Goal: Task Accomplishment & Management: Use online tool/utility

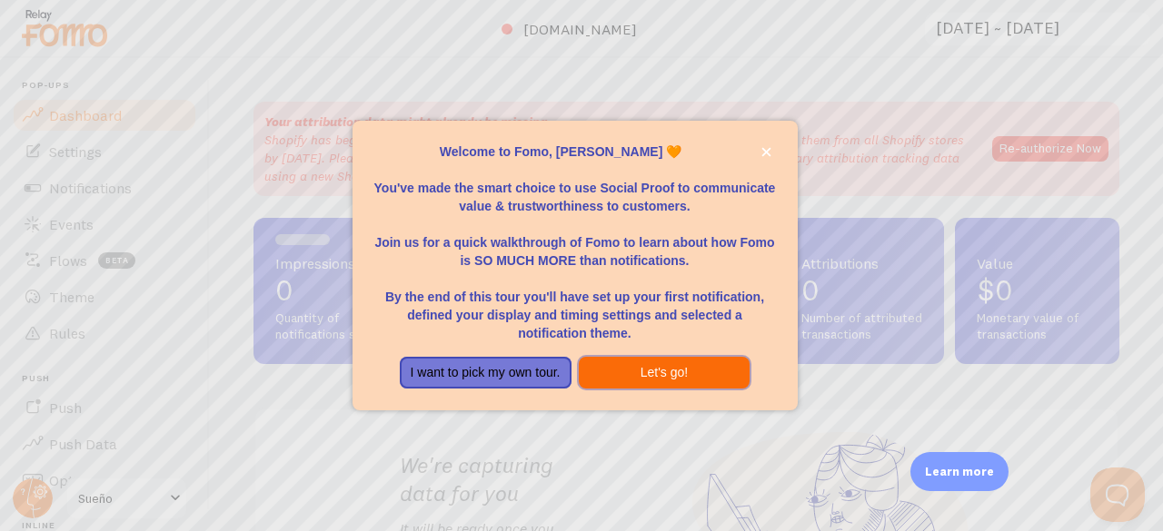
click at [657, 372] on button "Let's go!" at bounding box center [665, 373] width 172 height 33
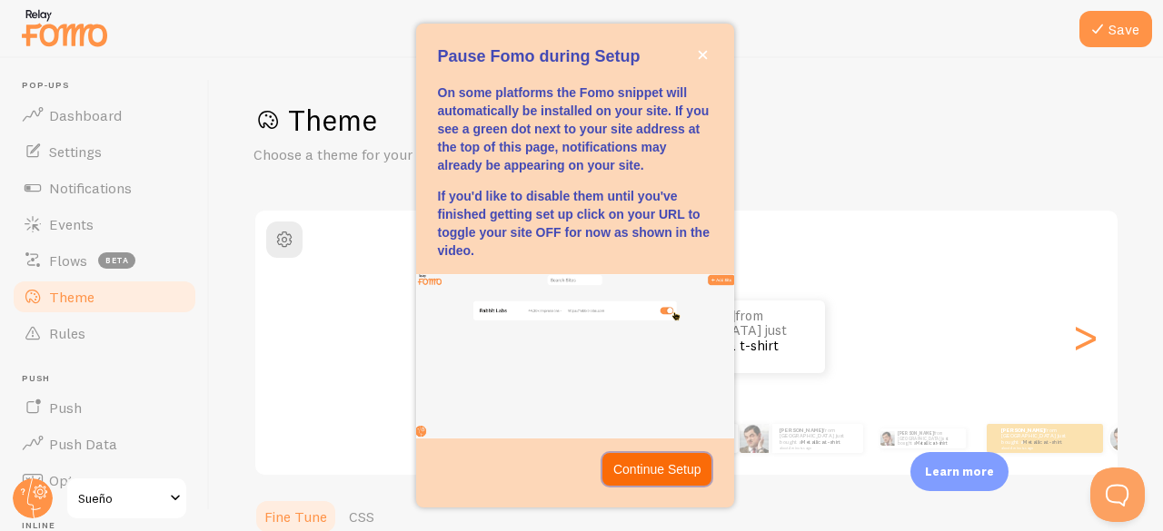
click at [641, 477] on p "Continue Setup" at bounding box center [657, 470] width 88 height 18
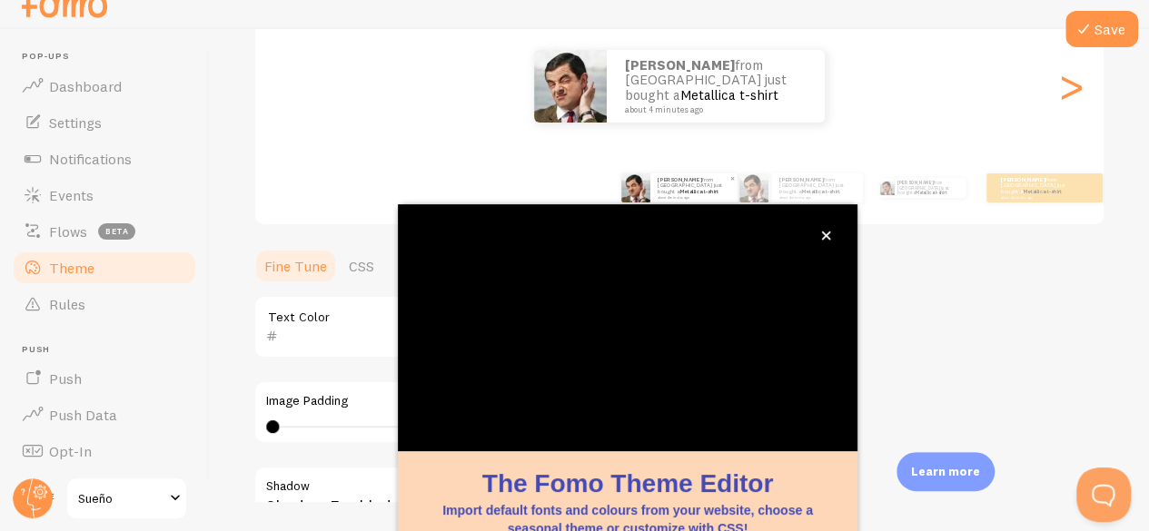
scroll to position [222, 0]
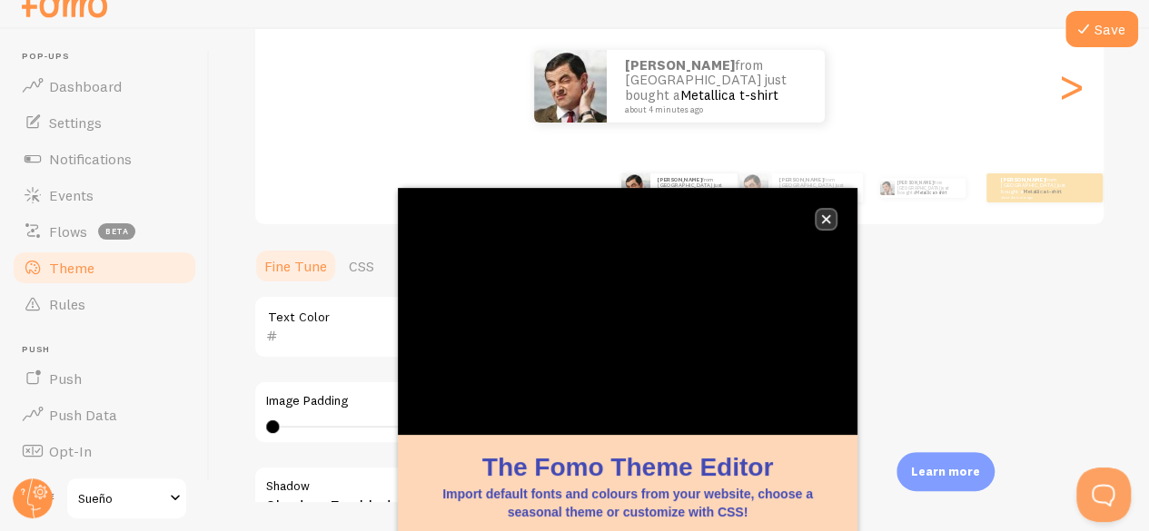
click at [825, 223] on icon "close," at bounding box center [826, 219] width 10 height 10
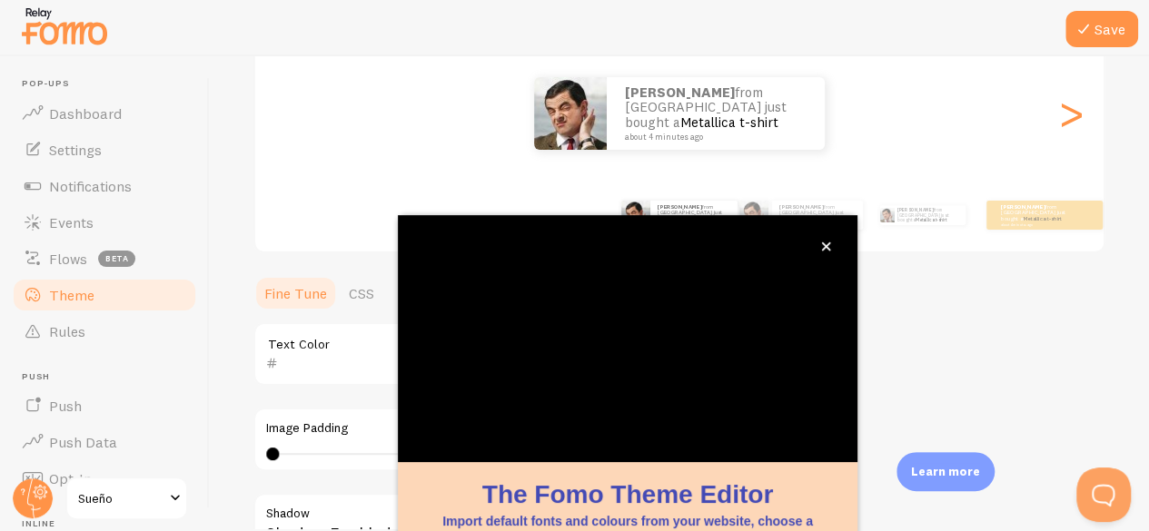
scroll to position [29, 0]
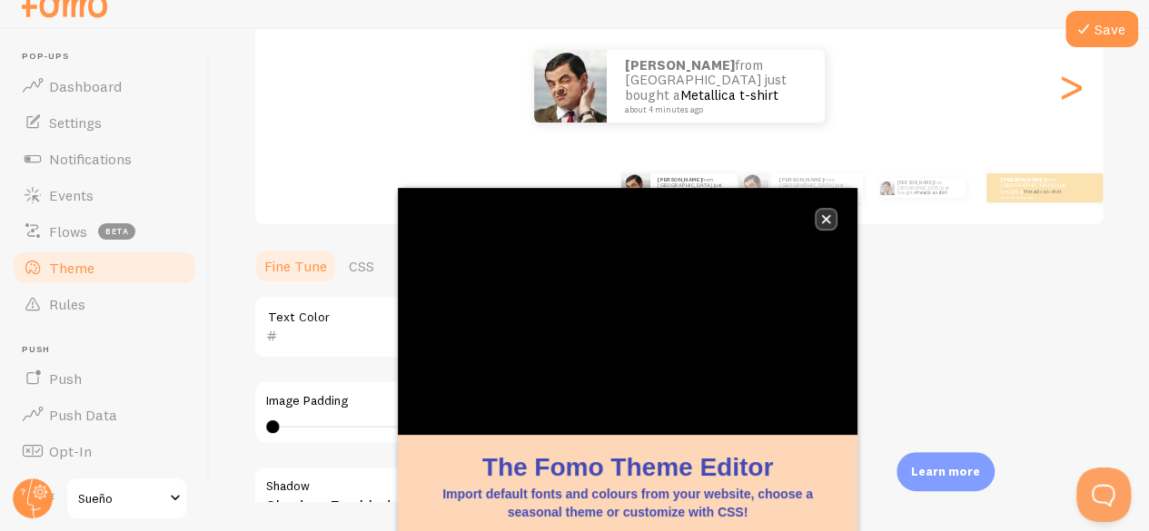
click at [825, 219] on icon "close," at bounding box center [826, 219] width 9 height 9
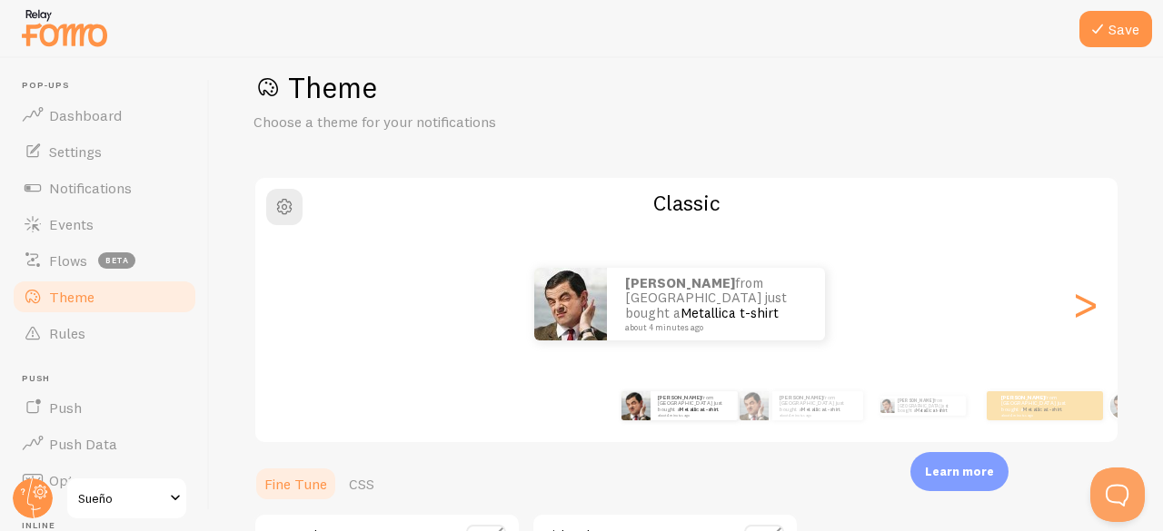
scroll to position [45, 0]
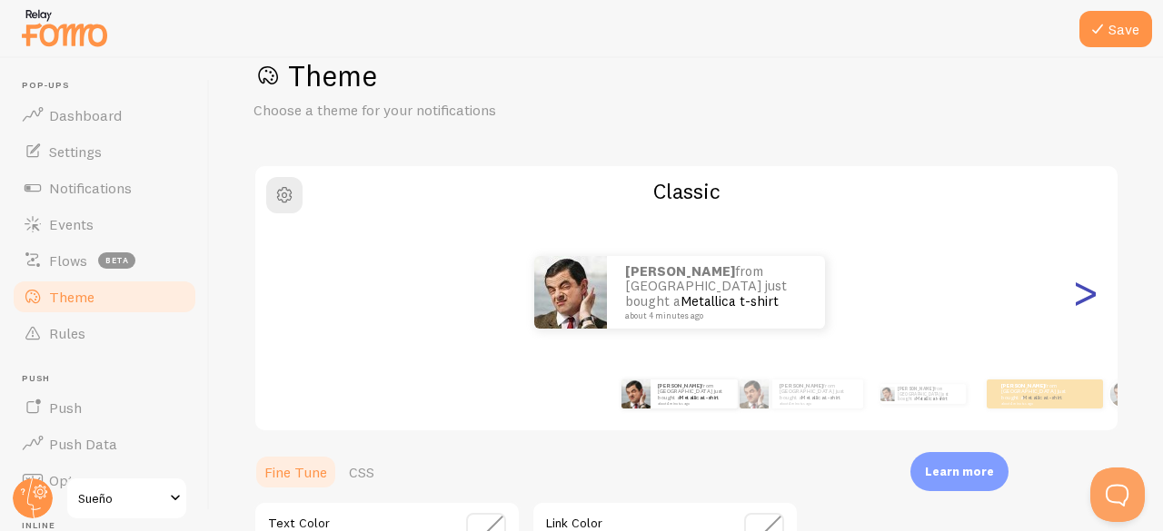
click at [1074, 295] on div ">" at bounding box center [1085, 292] width 22 height 131
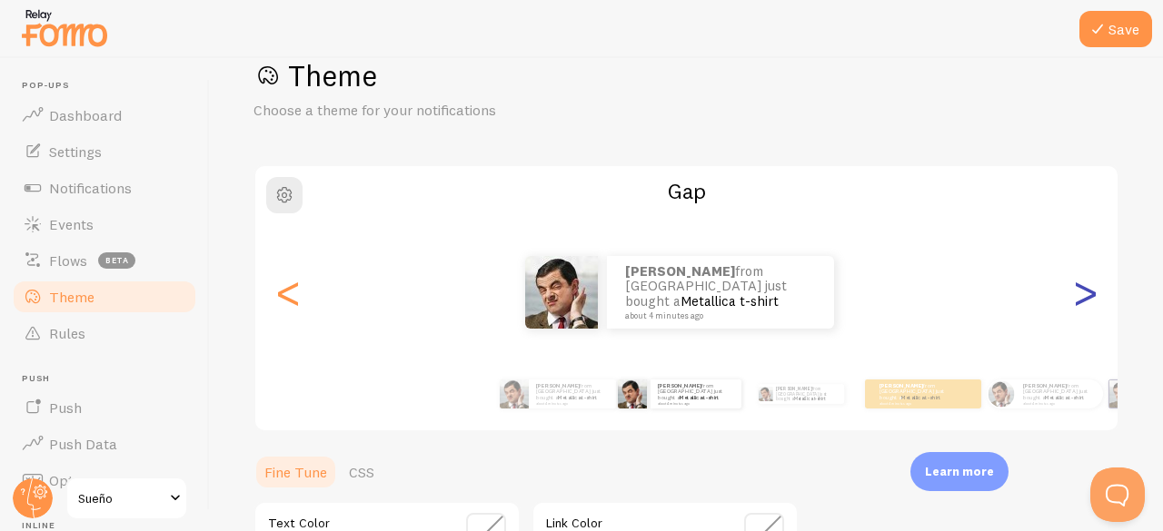
click at [1074, 295] on div ">" at bounding box center [1085, 292] width 22 height 131
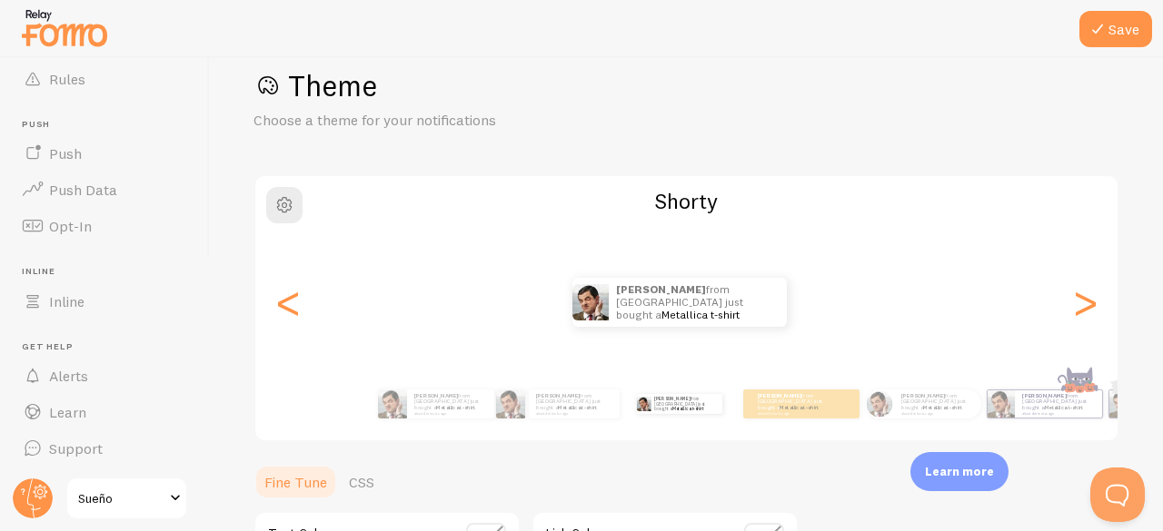
scroll to position [0, 0]
